Goal: Information Seeking & Learning: Compare options

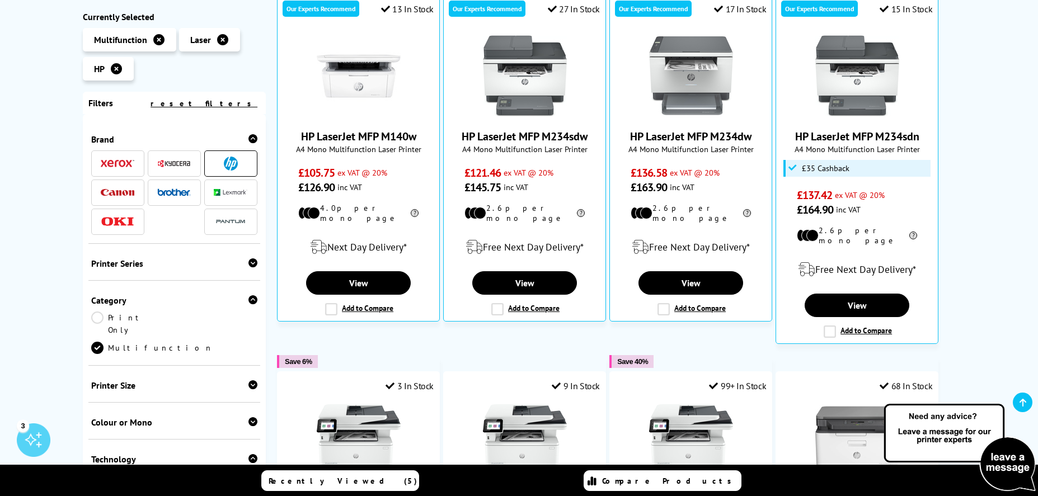
click at [136, 403] on div "Colour or Mono Colour Mono" at bounding box center [174, 421] width 172 height 37
click at [137, 417] on div "Colour or Mono" at bounding box center [174, 422] width 167 height 11
click at [117, 434] on link "Colour" at bounding box center [132, 440] width 83 height 12
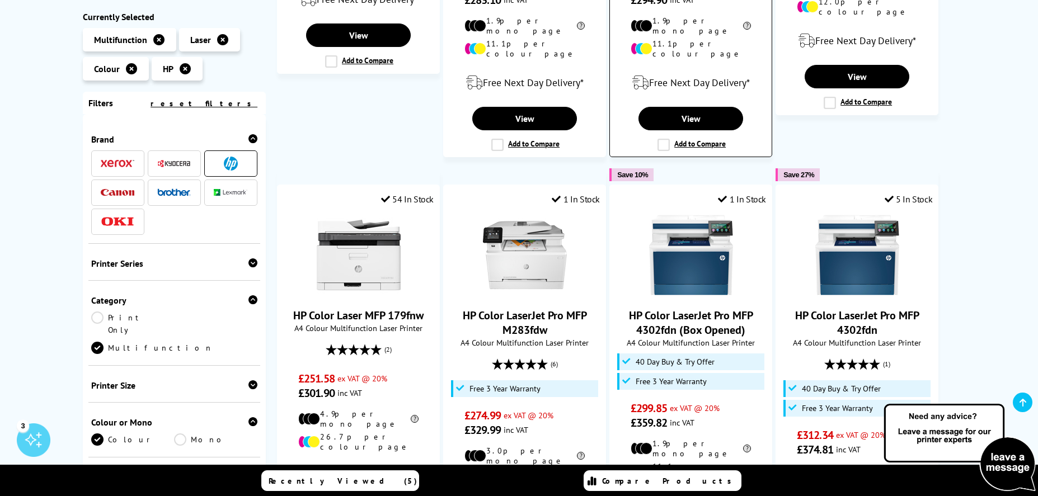
scroll to position [311, 0]
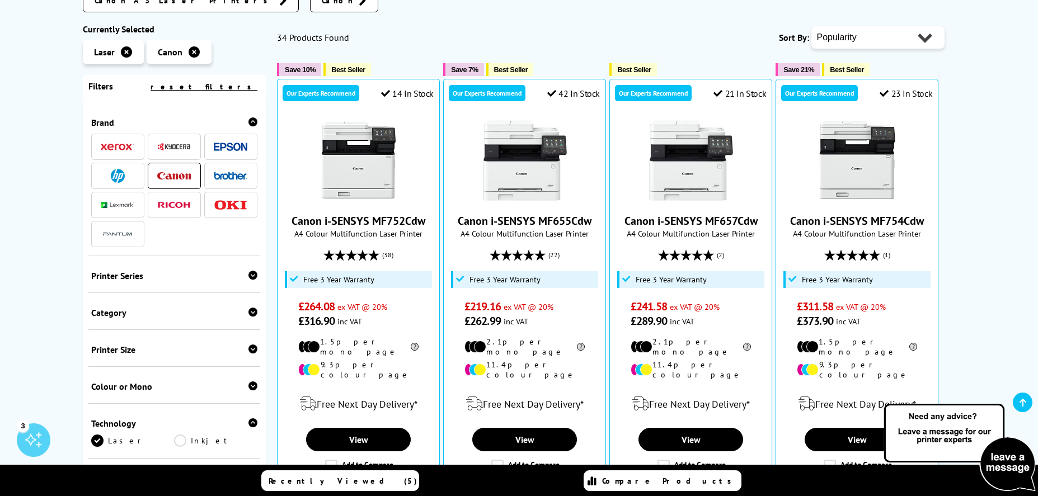
scroll to position [339, 0]
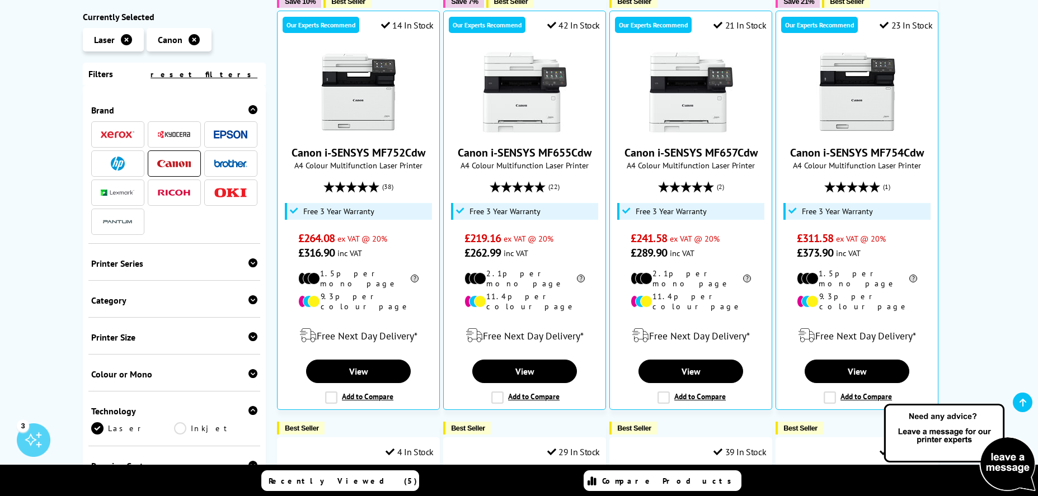
click at [120, 300] on div "Category" at bounding box center [174, 300] width 167 height 11
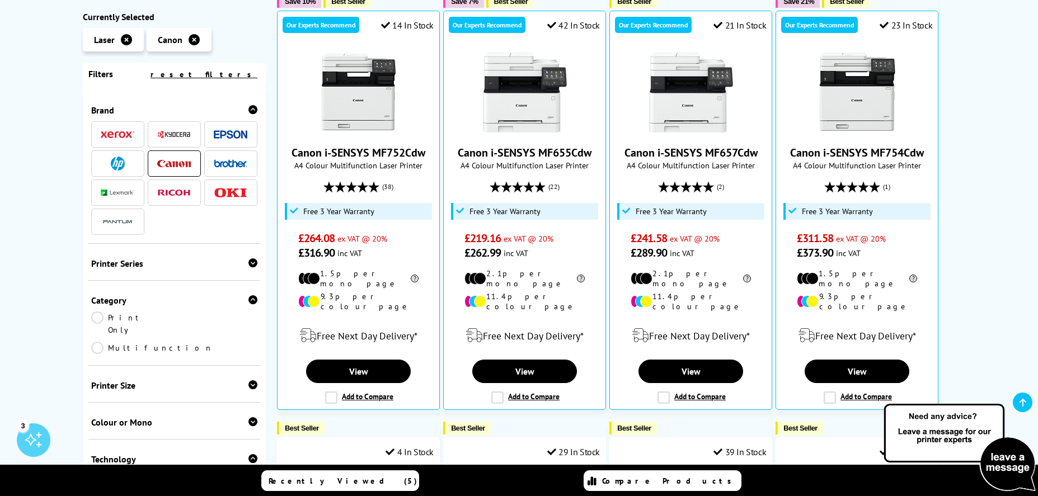
click at [180, 342] on link "Multifunction" at bounding box center [152, 348] width 122 height 12
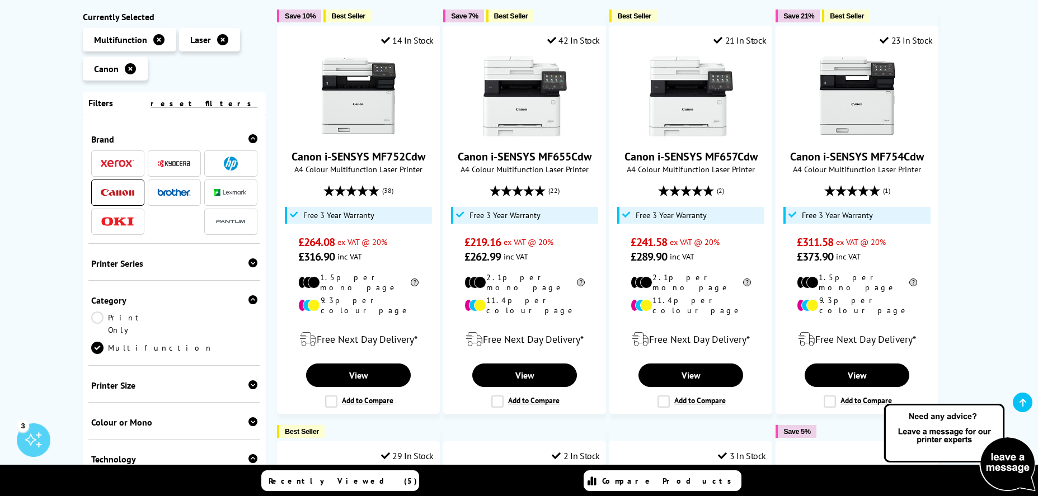
scroll to position [458, 0]
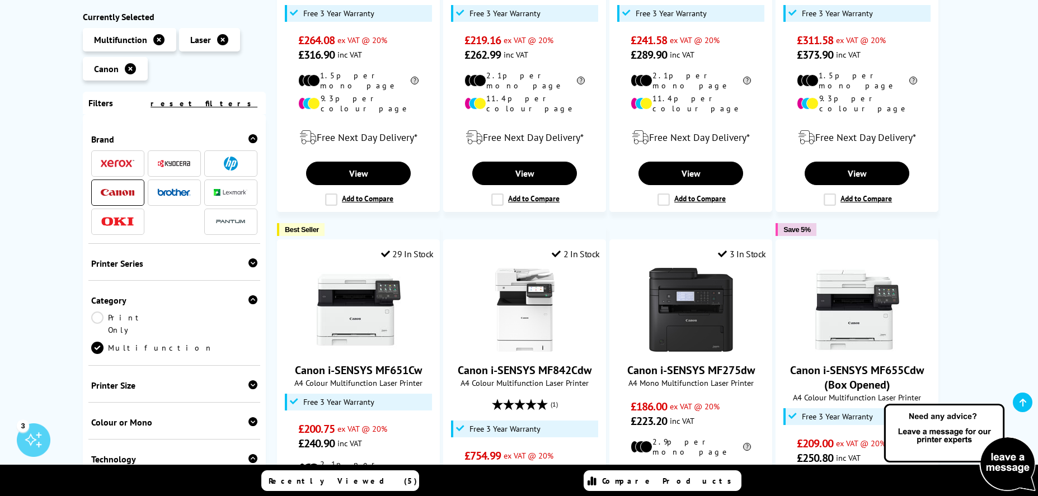
click at [154, 380] on div "Printer Size" at bounding box center [174, 385] width 167 height 11
click at [156, 417] on div "Colour or Mono" at bounding box center [174, 422] width 167 height 11
click at [116, 434] on link "Colour" at bounding box center [132, 440] width 83 height 12
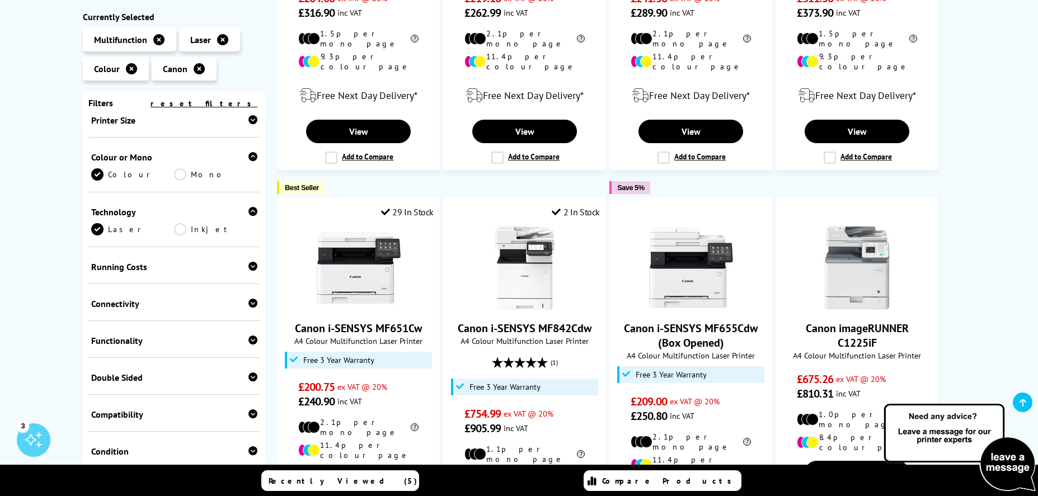
scroll to position [388, 0]
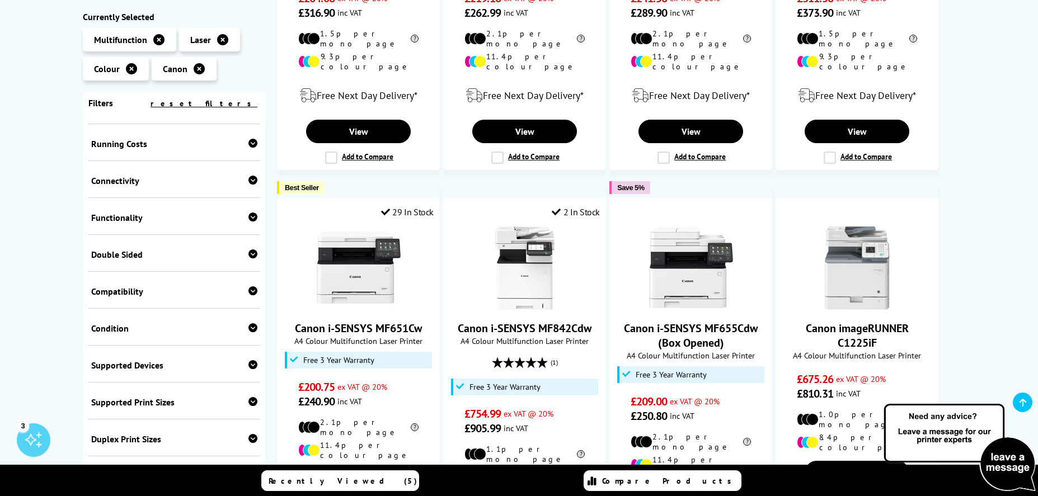
click at [153, 249] on div "Double Sided" at bounding box center [174, 254] width 167 height 11
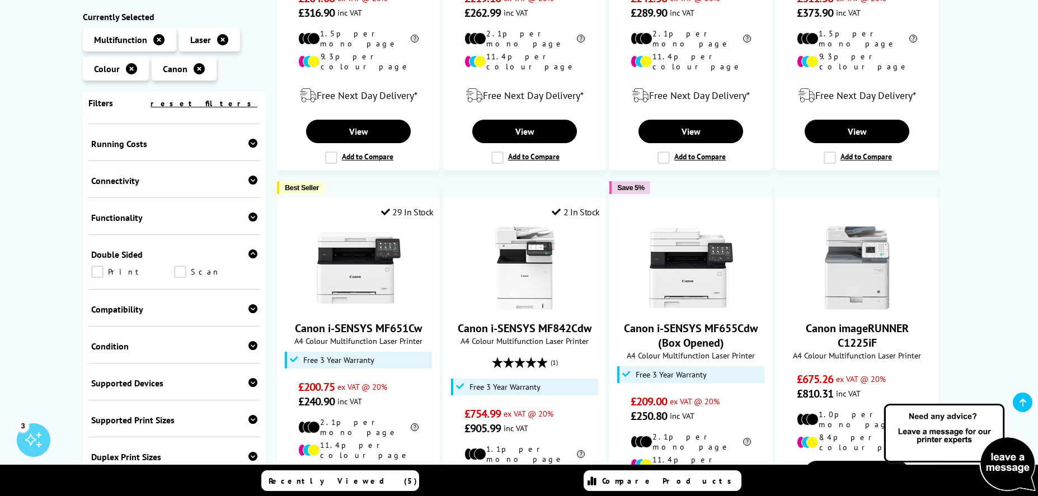
click at [177, 266] on link "Scan" at bounding box center [215, 272] width 83 height 12
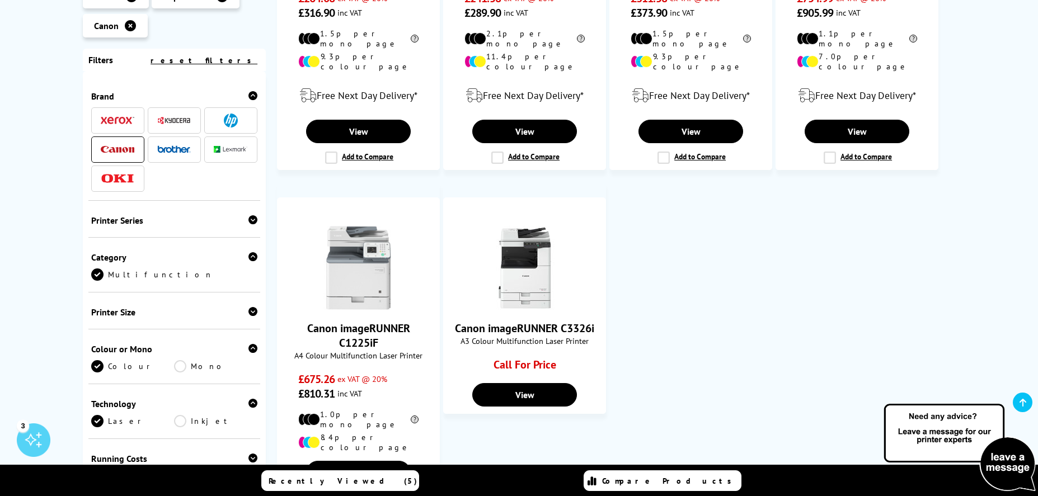
scroll to position [380, 0]
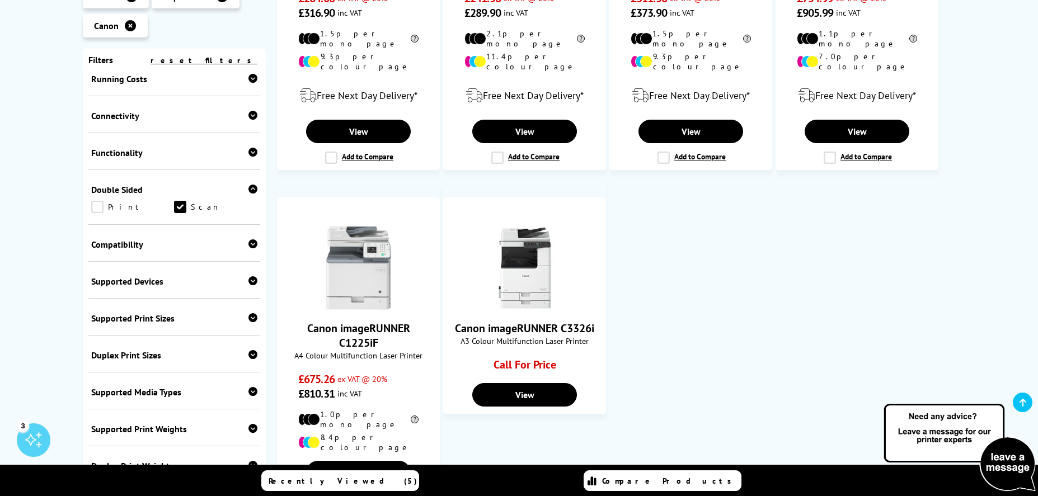
click at [103, 201] on link "Print" at bounding box center [132, 207] width 83 height 12
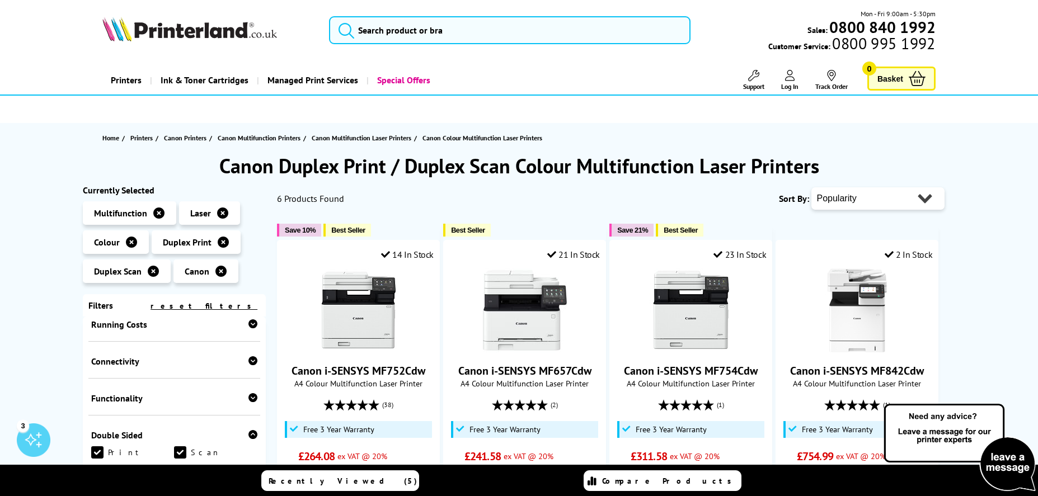
select select "Price Ascending"
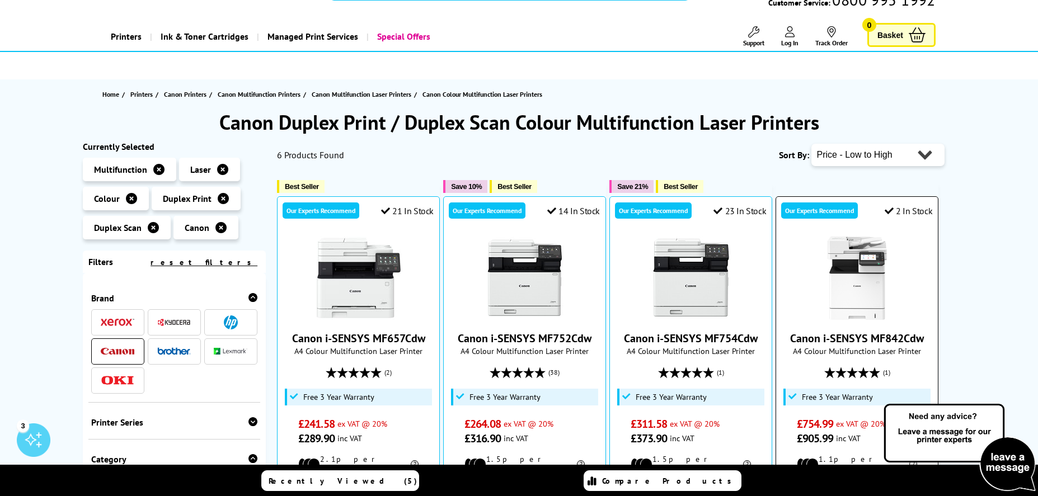
scroll to position [25, 0]
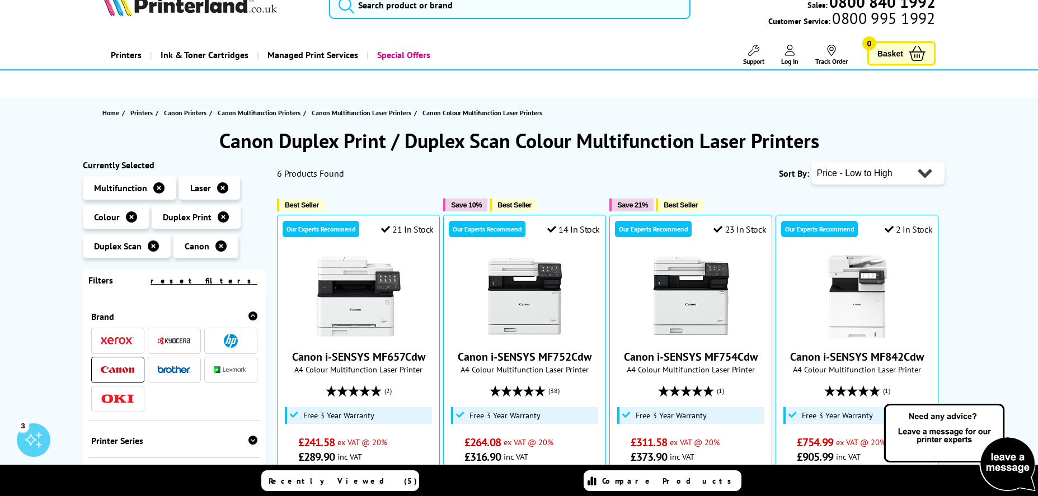
click at [228, 364] on span at bounding box center [231, 370] width 34 height 14
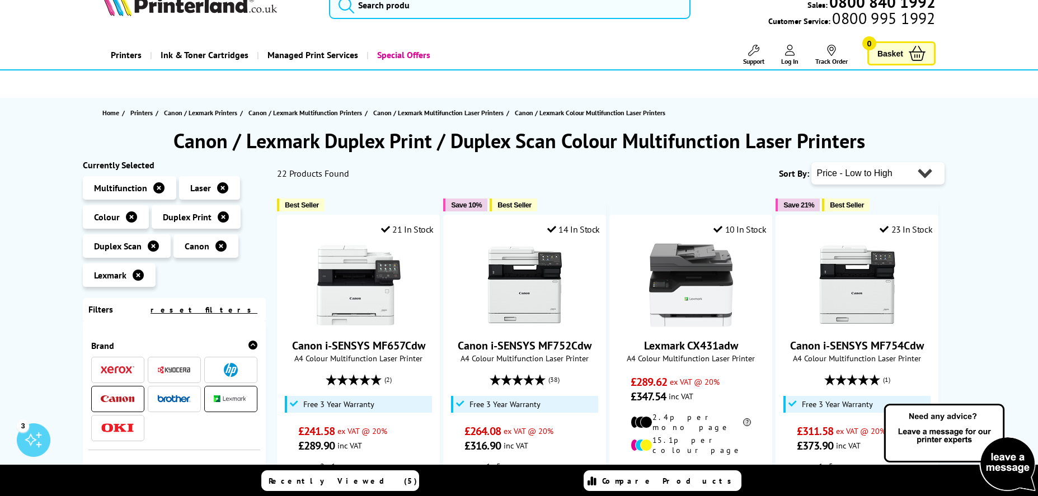
click at [223, 245] on icon at bounding box center [220, 246] width 11 height 11
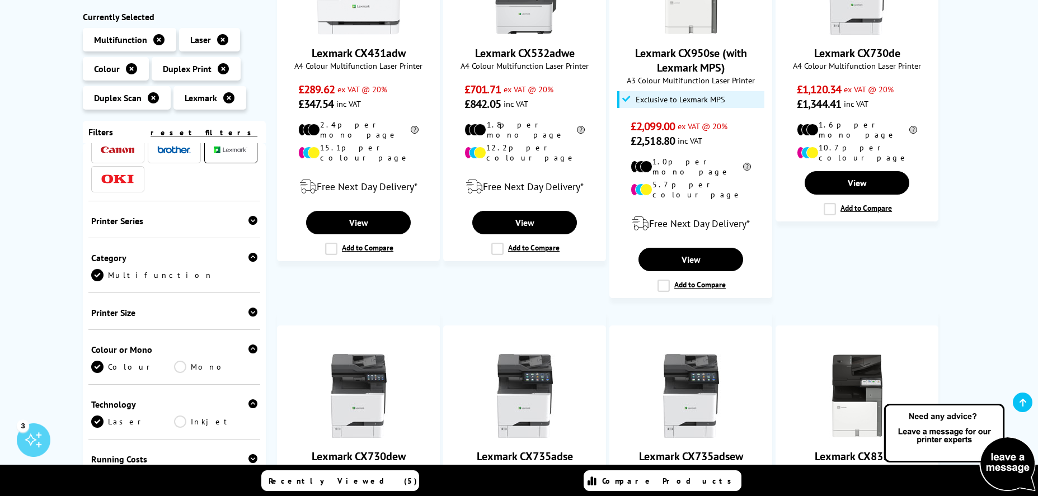
scroll to position [372, 0]
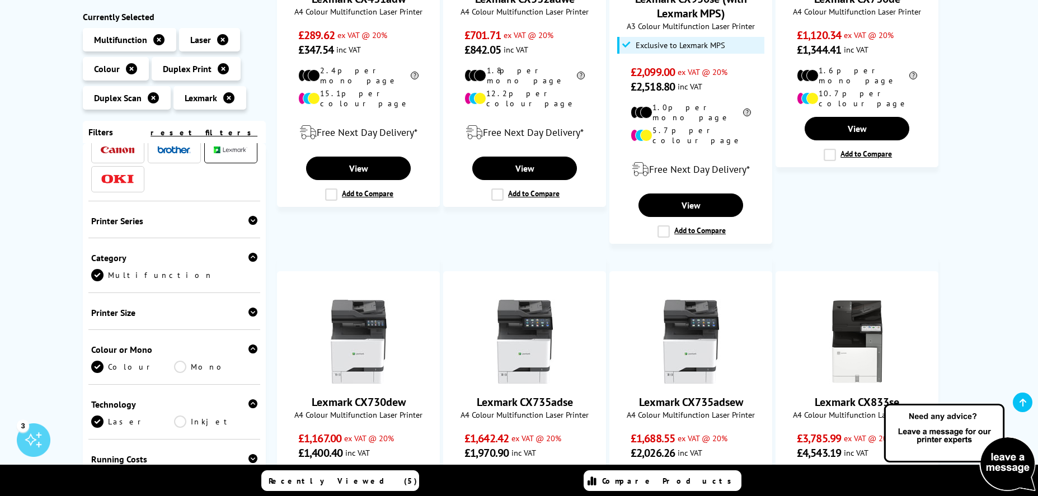
click at [226, 152] on img at bounding box center [231, 150] width 34 height 7
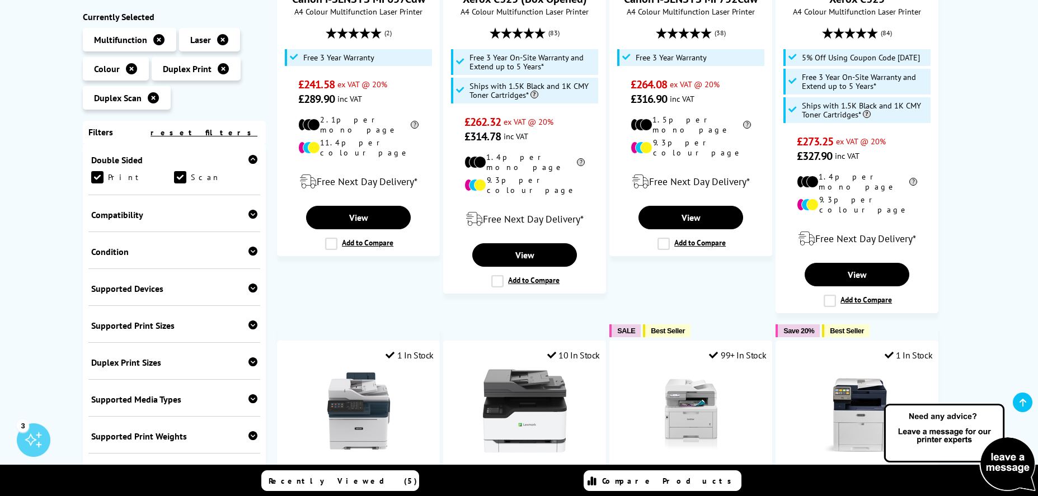
scroll to position [451, 0]
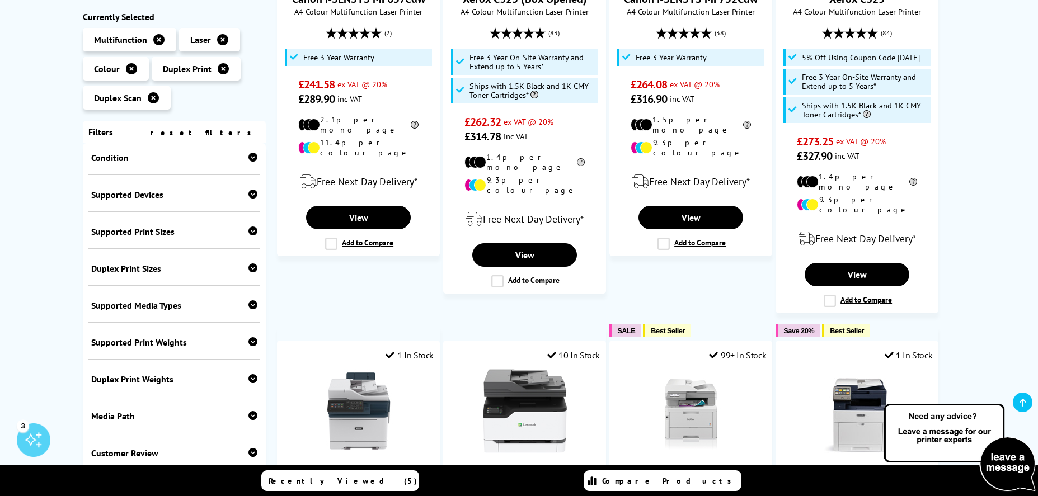
click at [185, 232] on div "Supported Print Sizes" at bounding box center [174, 231] width 167 height 11
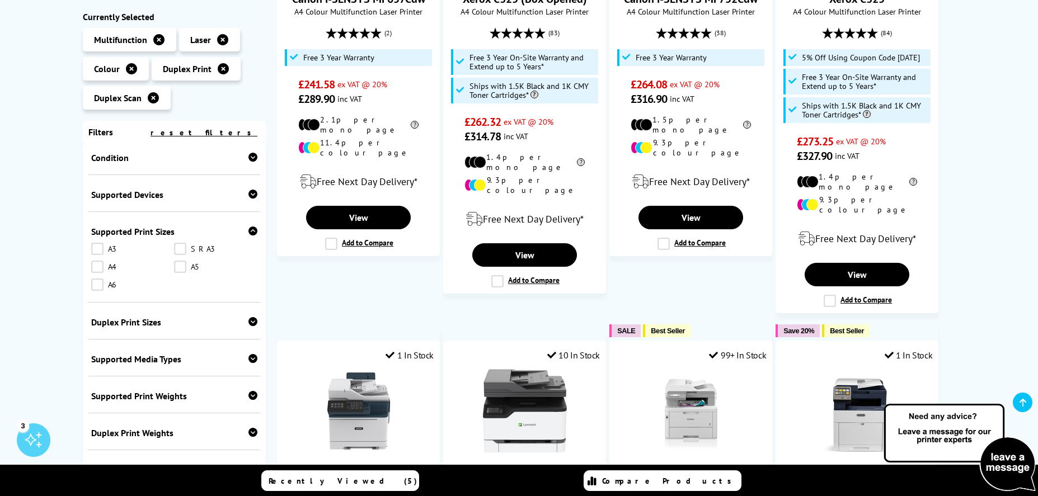
click at [104, 285] on link "A6" at bounding box center [132, 285] width 83 height 12
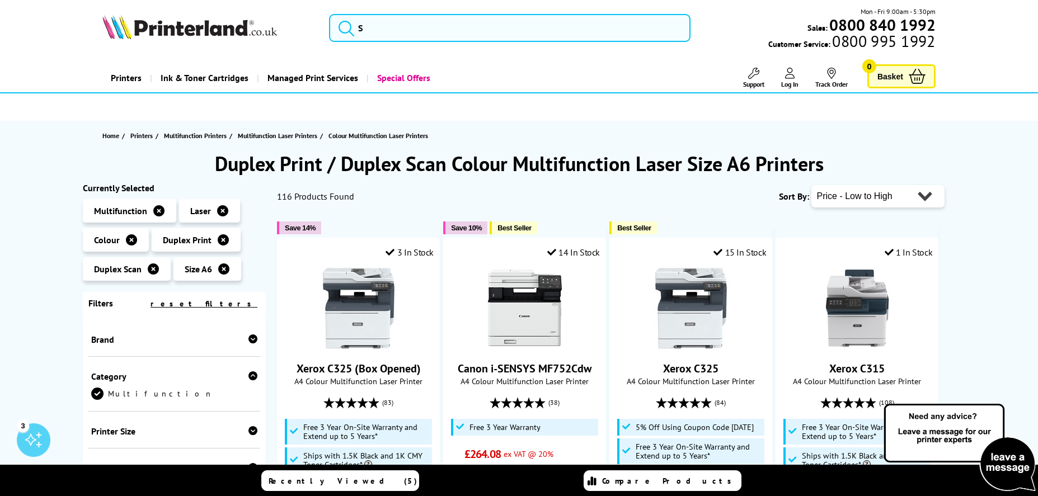
scroll to position [4, 0]
